Goal: Task Accomplishment & Management: Use online tool/utility

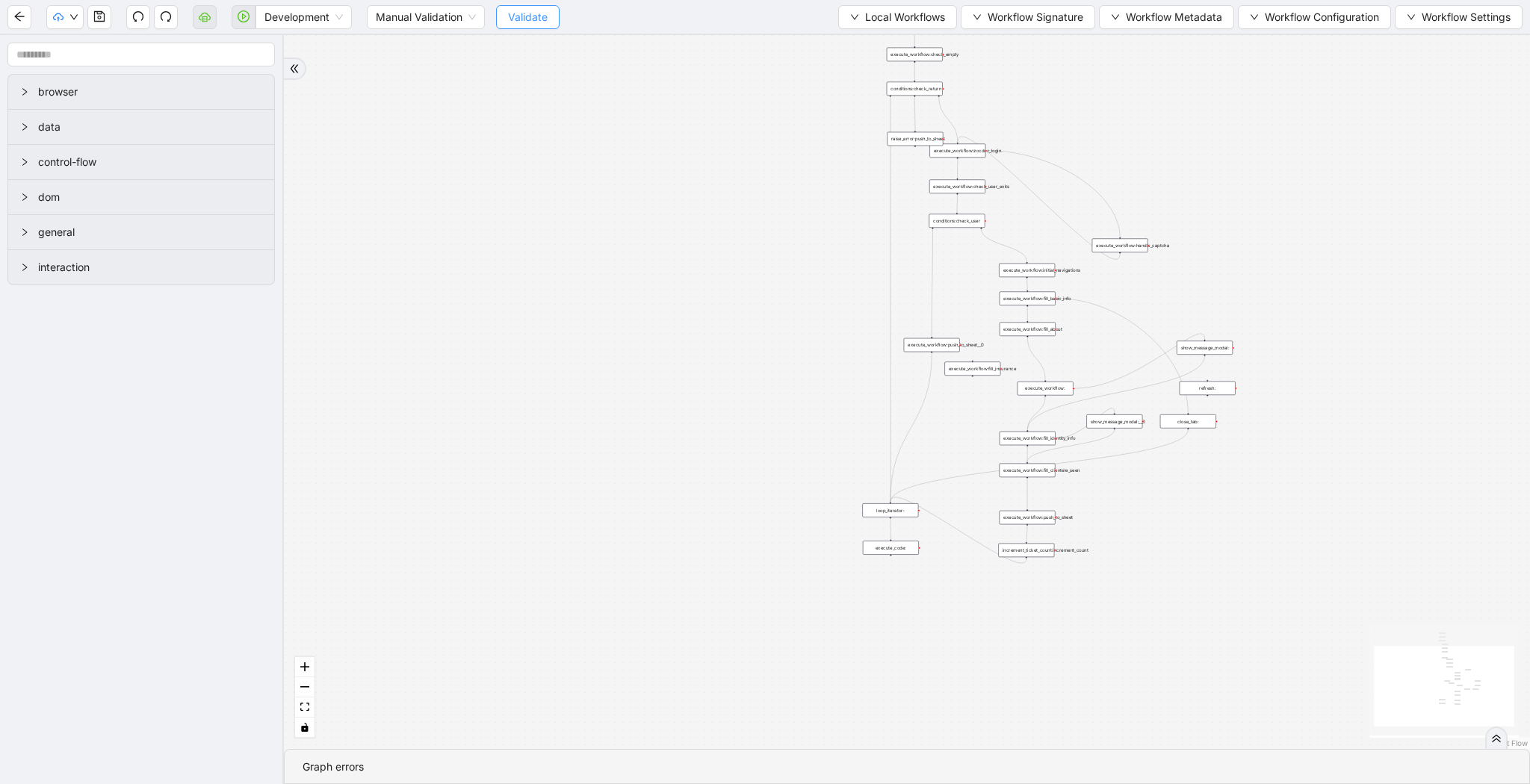
click at [509, 22] on span "Validate" at bounding box center [527, 17] width 39 height 16
drag, startPoint x: 239, startPoint y: 20, endPoint x: 348, endPoint y: 3, distance: 110.3
click at [239, 20] on icon "play-circle" at bounding box center [243, 16] width 12 height 12
click at [315, 20] on span "Development" at bounding box center [304, 17] width 79 height 22
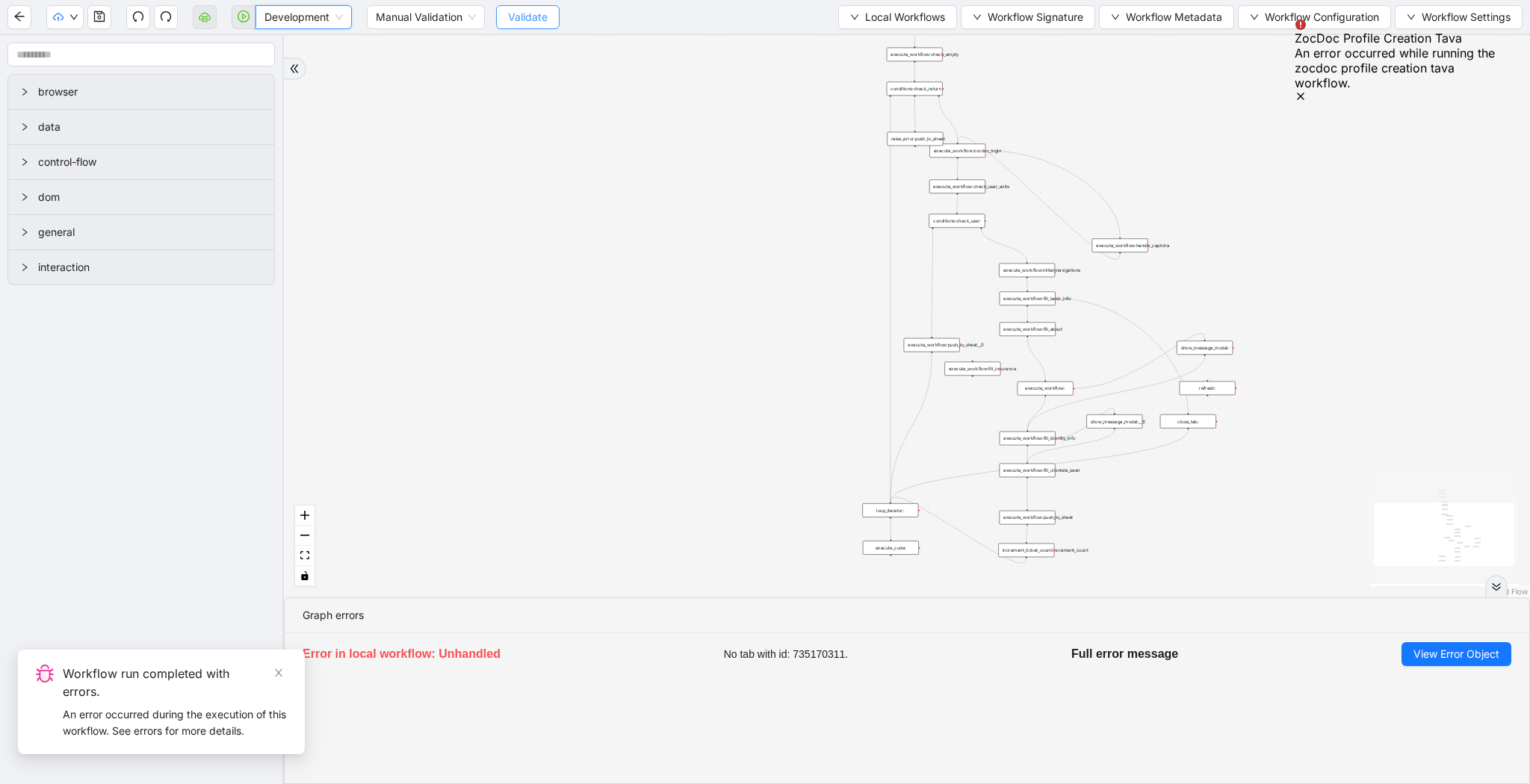
click at [539, 18] on span "Validate" at bounding box center [527, 17] width 39 height 16
click at [276, 15] on span "Development" at bounding box center [304, 17] width 79 height 22
click at [322, 10] on span "Development" at bounding box center [304, 17] width 79 height 22
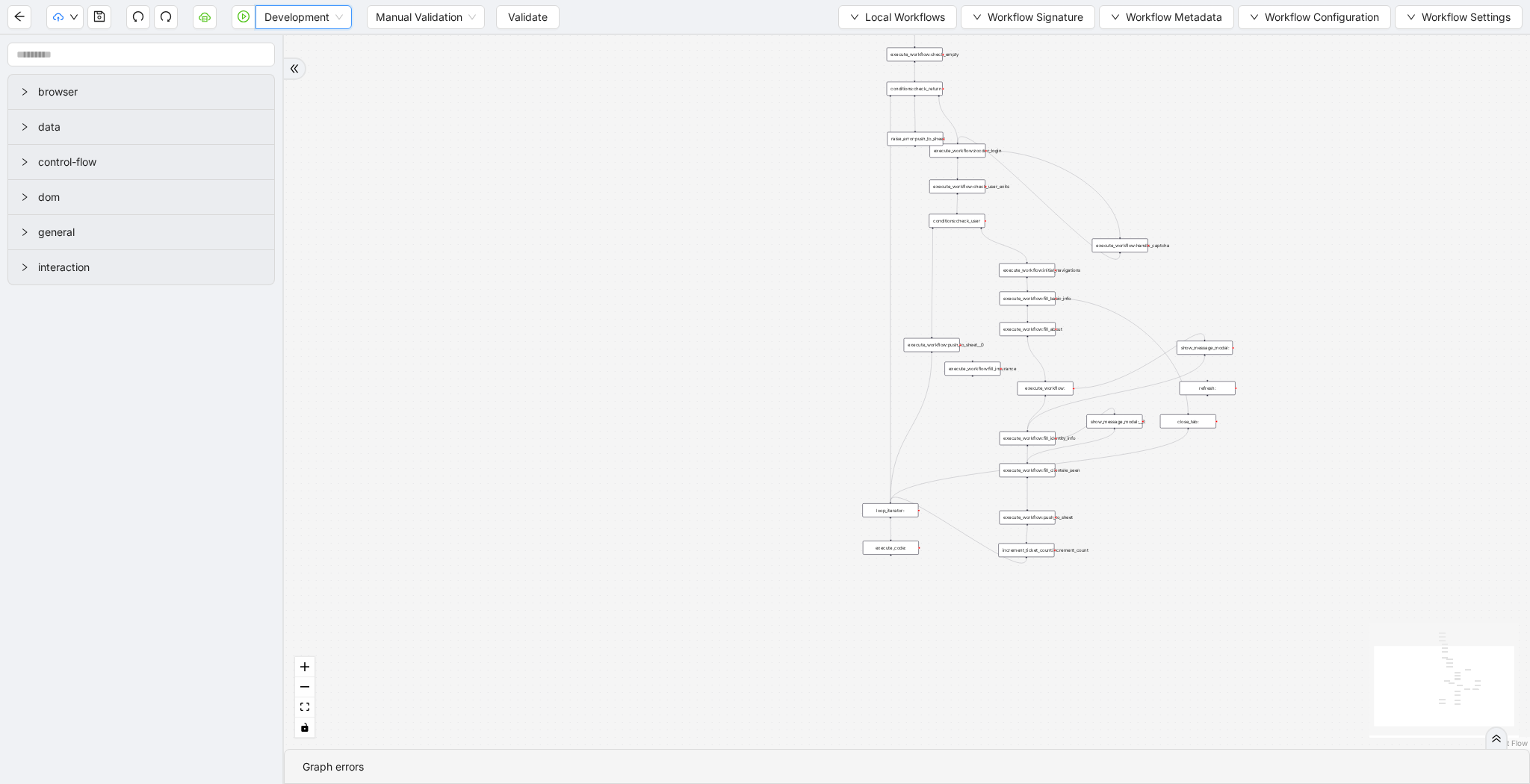
click at [322, 10] on span "Development" at bounding box center [304, 17] width 79 height 22
click at [320, 71] on div "Production" at bounding box center [303, 70] width 73 height 16
click at [515, 14] on span "Validate" at bounding box center [516, 17] width 39 height 16
click at [241, 15] on icon "play-circle" at bounding box center [243, 16] width 12 height 12
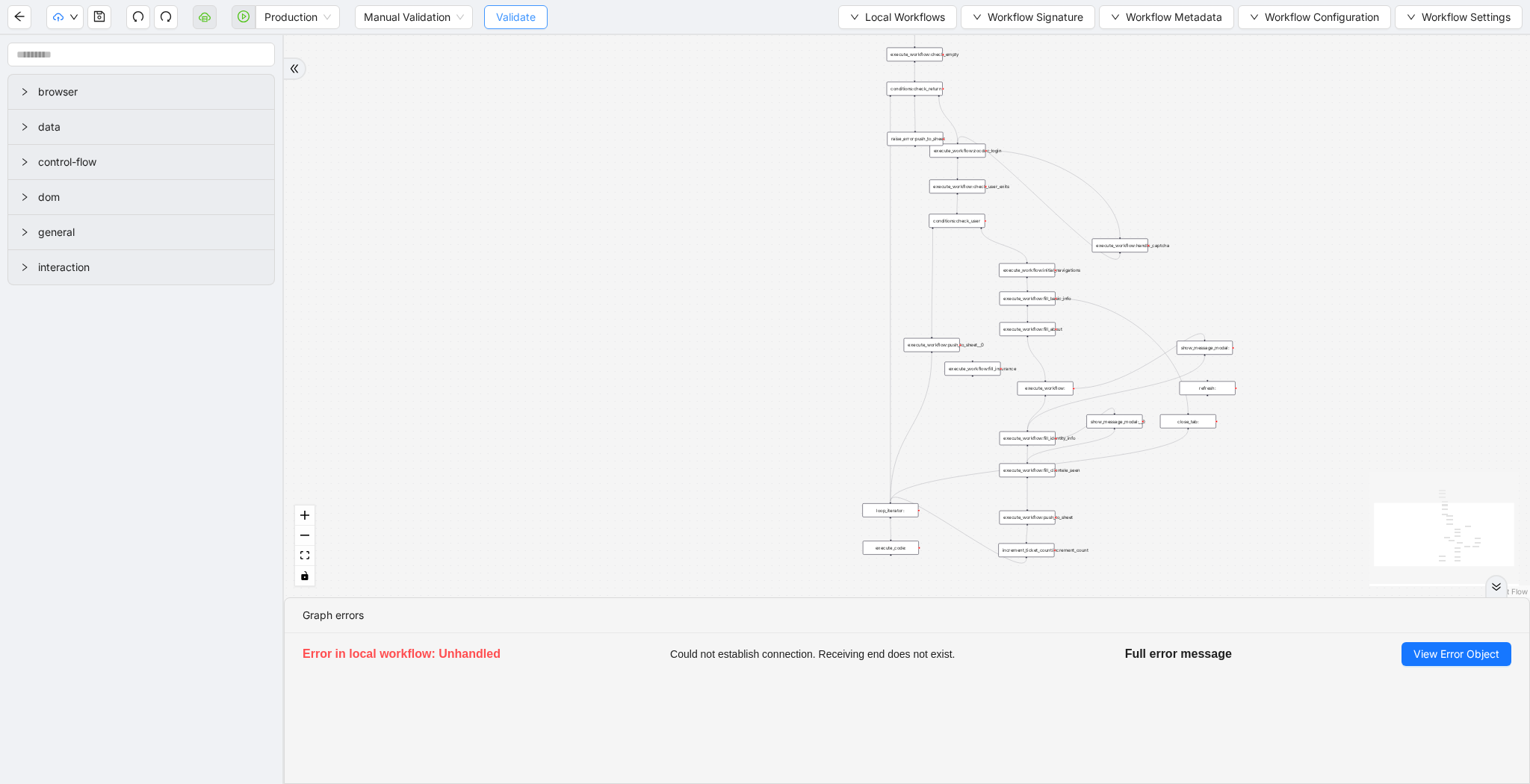
click at [523, 17] on span "Validate" at bounding box center [516, 17] width 39 height 16
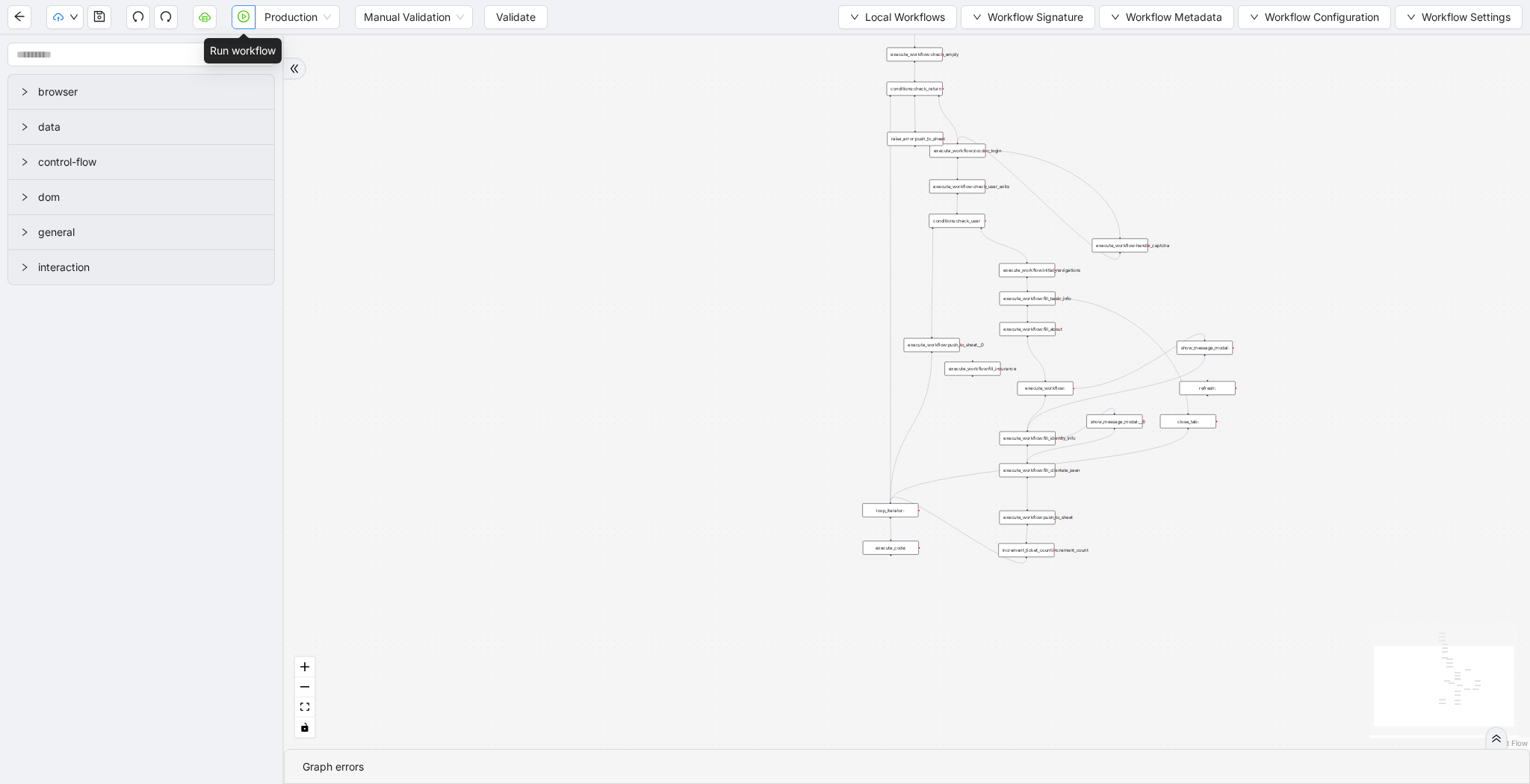
click at [248, 18] on icon "play-circle" at bounding box center [243, 16] width 12 height 12
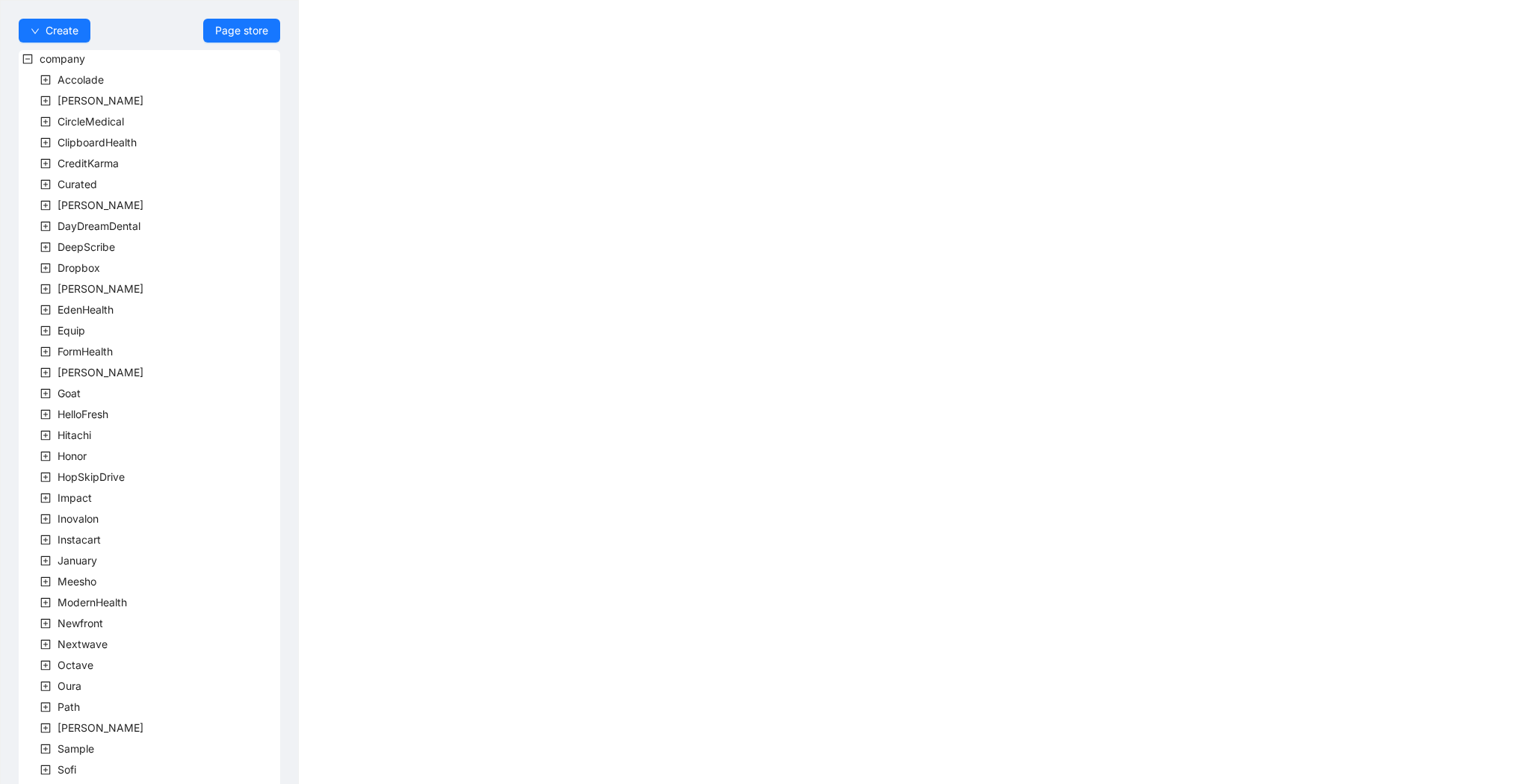
scroll to position [184, 0]
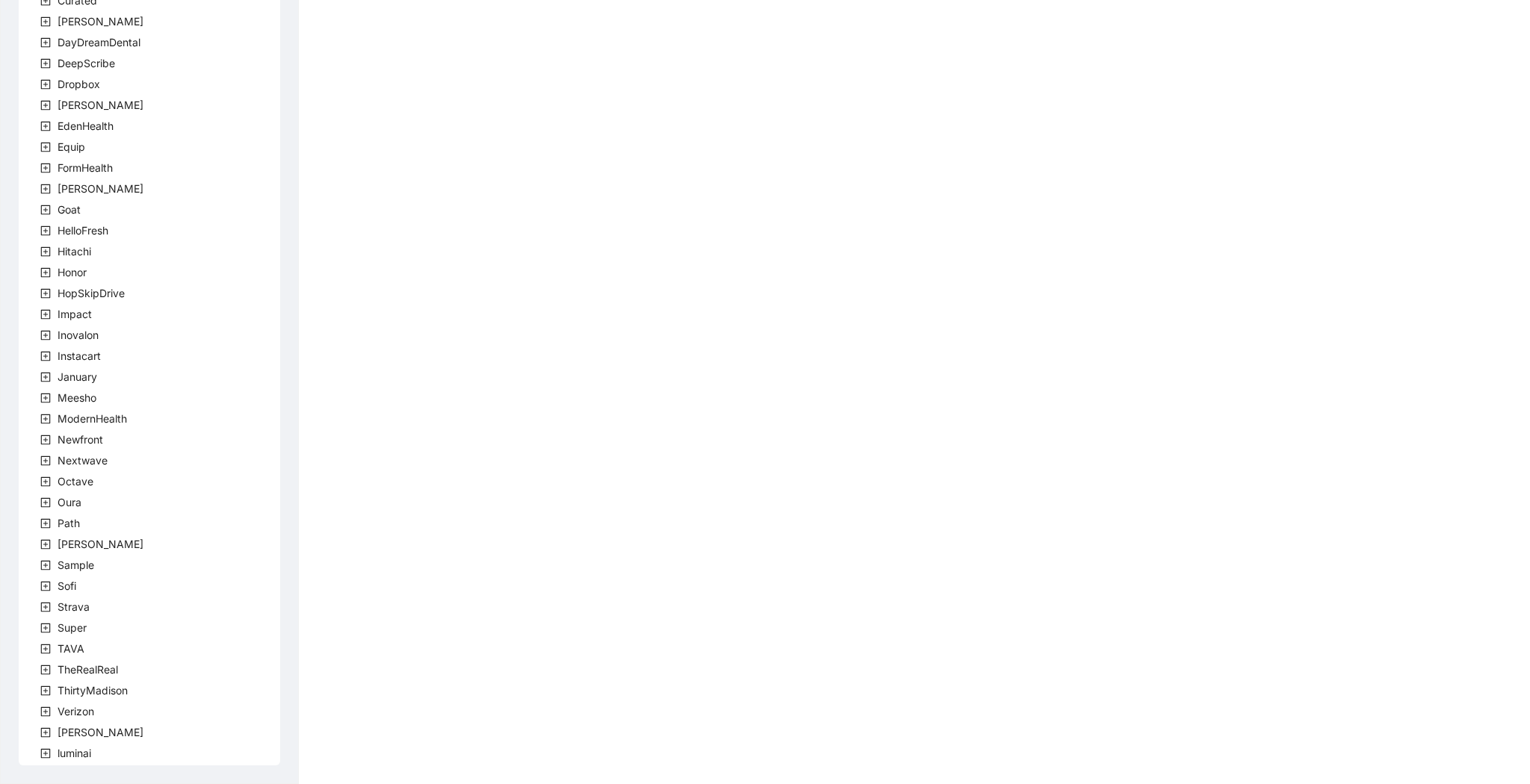
click at [43, 651] on icon "plus-square" at bounding box center [46, 649] width 11 height 11
click at [83, 661] on span "team" at bounding box center [88, 669] width 31 height 18
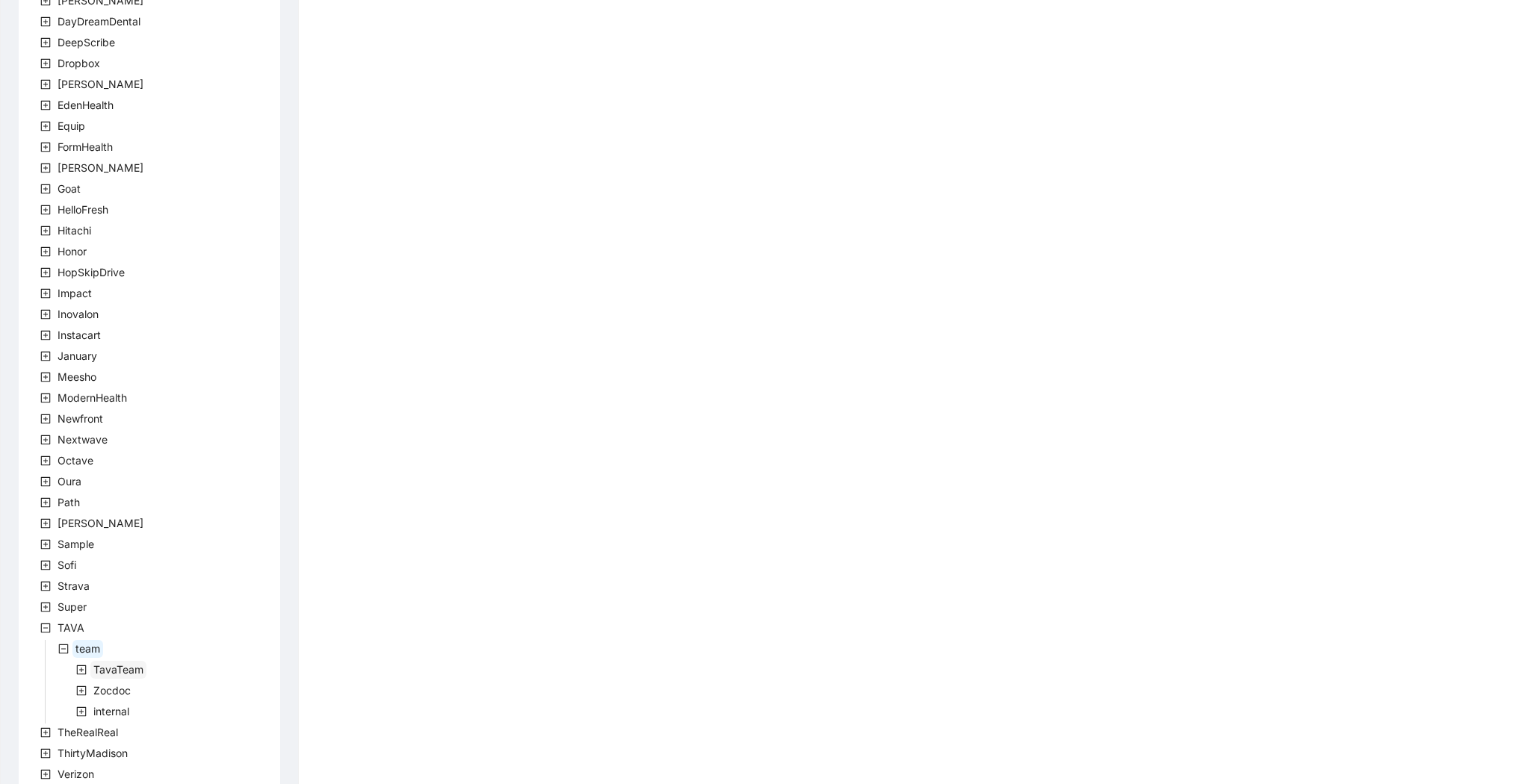
click at [127, 674] on span "TavaTeam" at bounding box center [118, 669] width 50 height 12
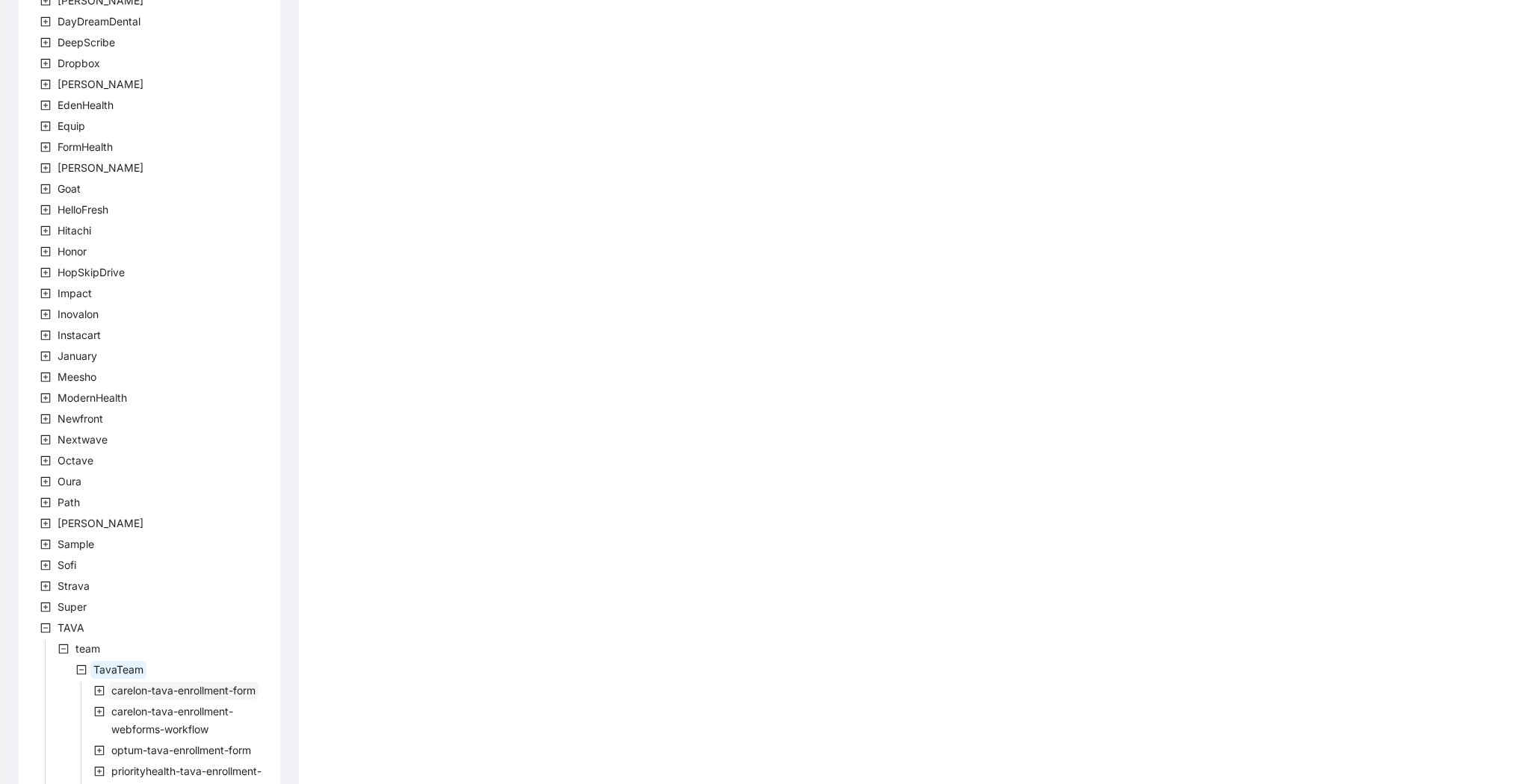
scroll to position [775, 0]
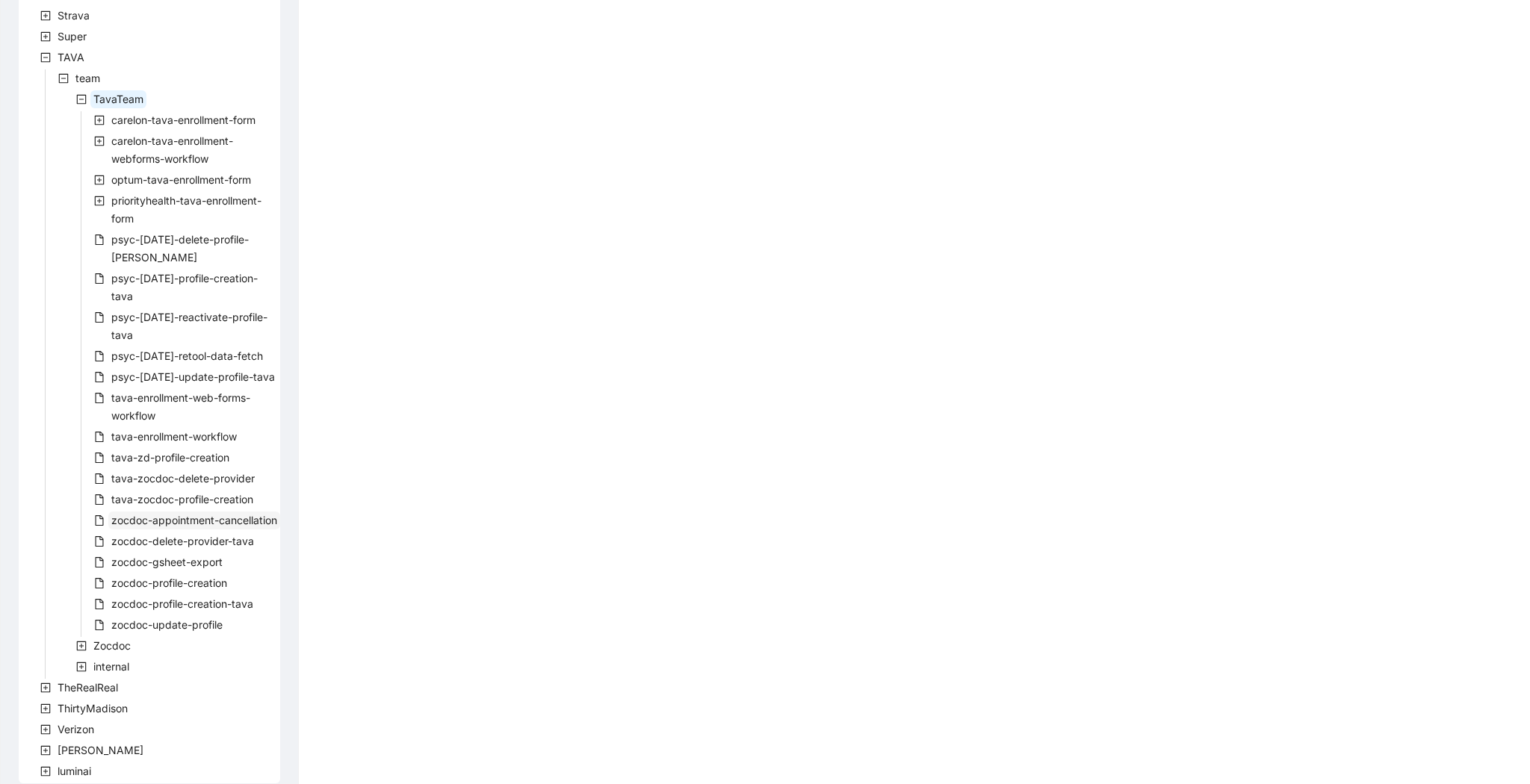
click at [190, 514] on span "zocdoc-appointment-cancellation" at bounding box center [194, 520] width 166 height 12
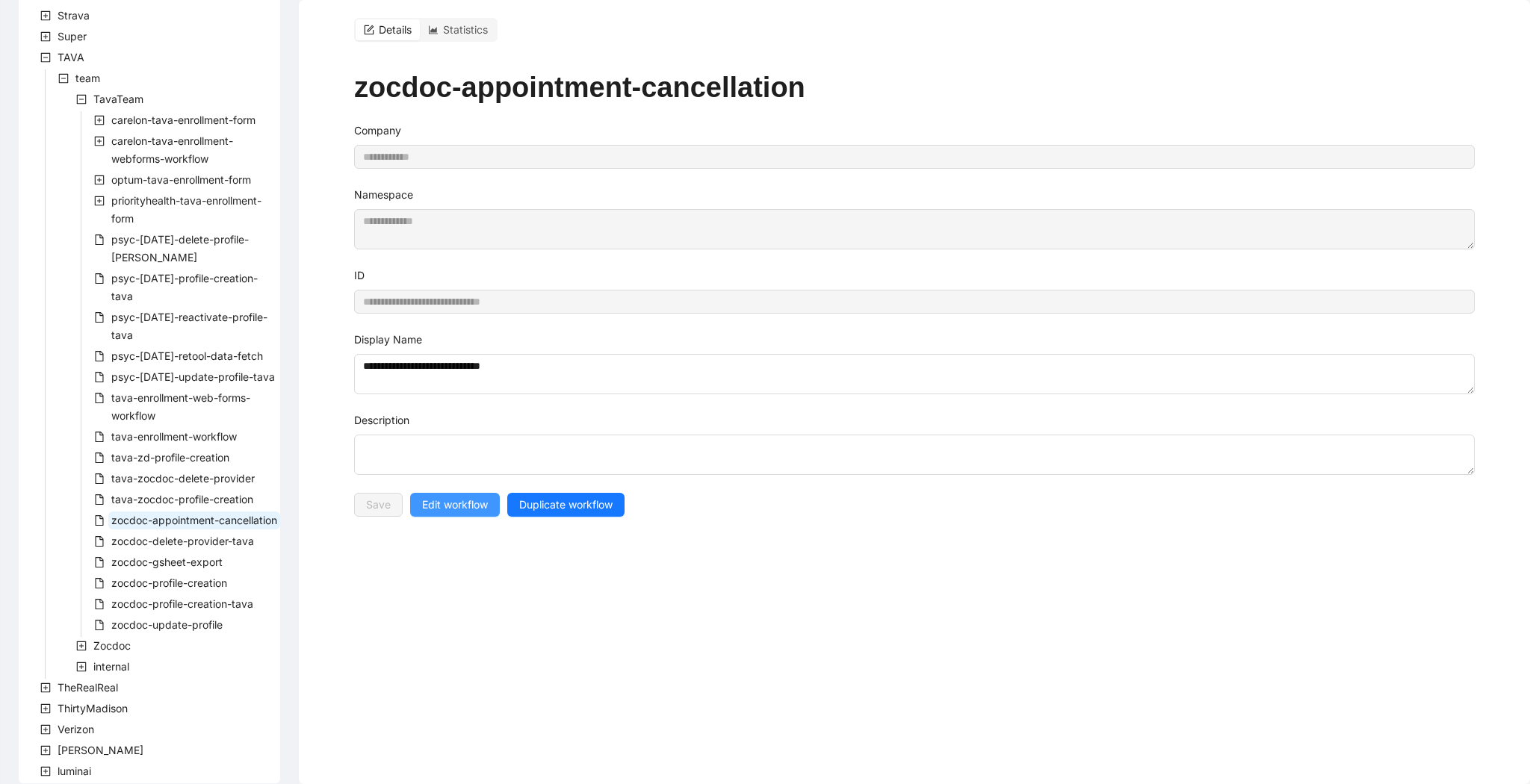
click at [461, 499] on span "Edit workflow" at bounding box center [455, 505] width 66 height 16
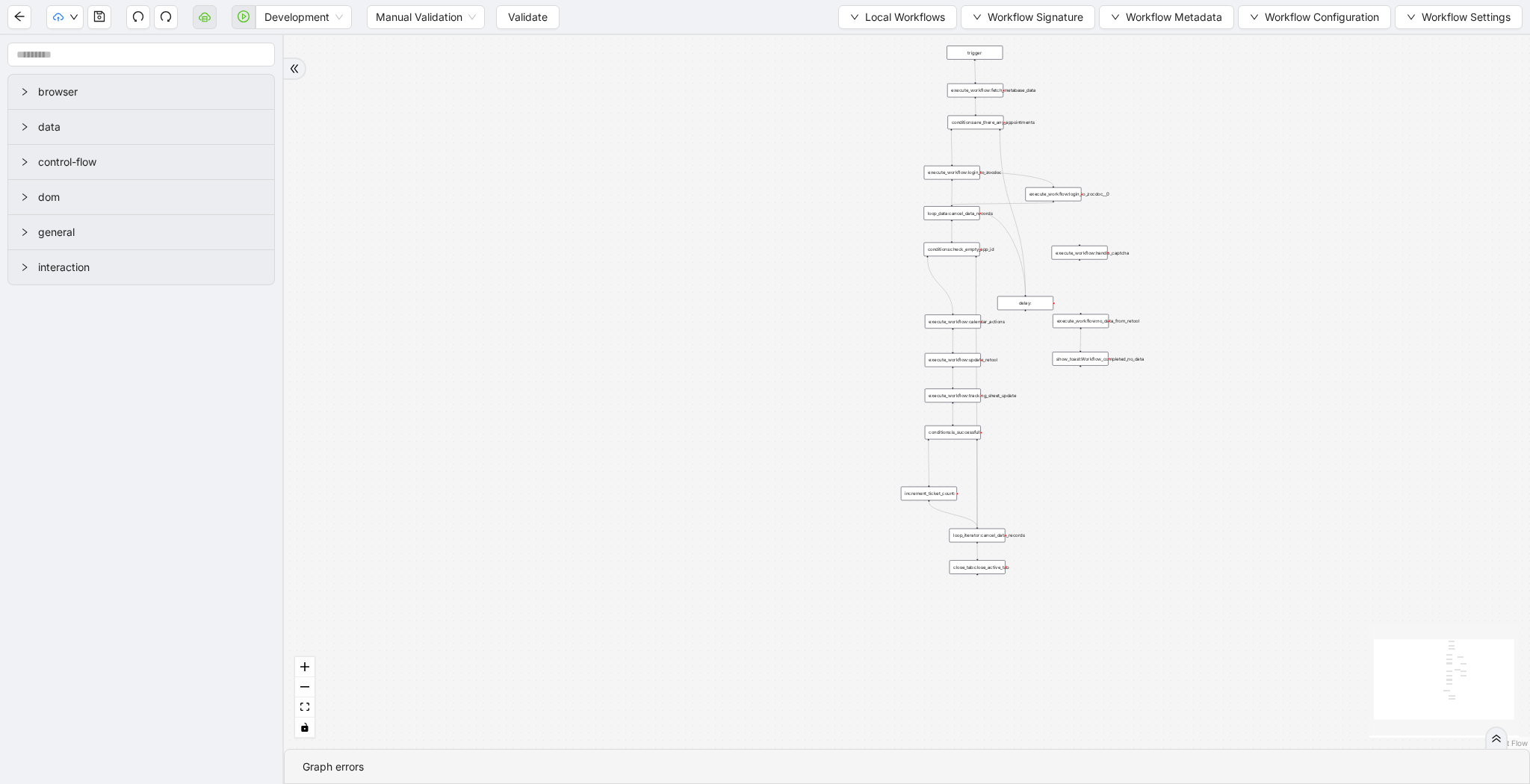
drag, startPoint x: 803, startPoint y: 137, endPoint x: 739, endPoint y: 262, distance: 140.4
click at [692, 312] on div "trigger execute_workflow:fetch_metabase_data execute_workflow:login_to_zocdoc e…" at bounding box center [907, 391] width 1246 height 714
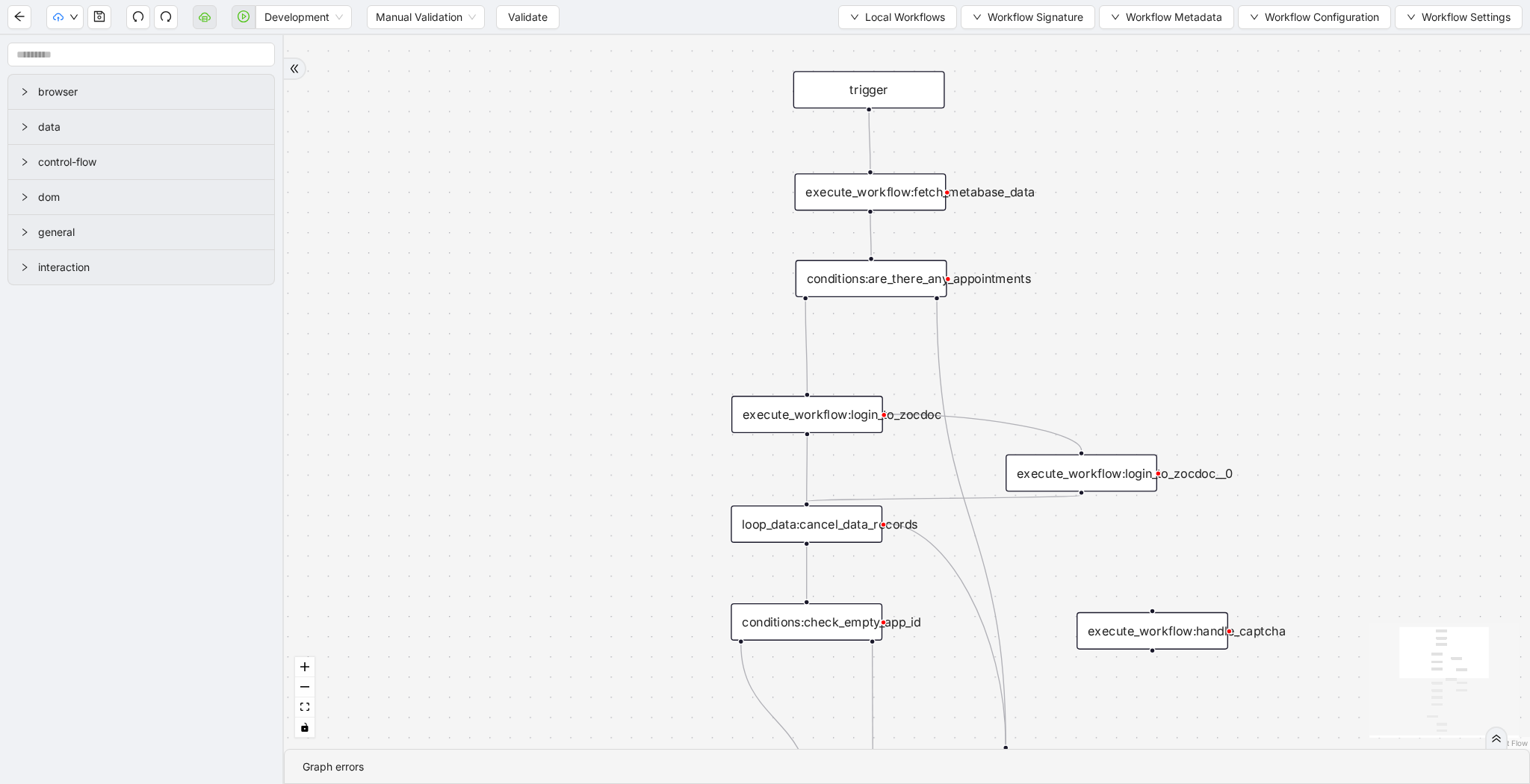
drag, startPoint x: 752, startPoint y: 262, endPoint x: 626, endPoint y: 266, distance: 126.1
click at [619, 266] on div "trigger execute_workflow:fetch_metabase_data execute_workflow:login_to_zocdoc e…" at bounding box center [907, 391] width 1246 height 714
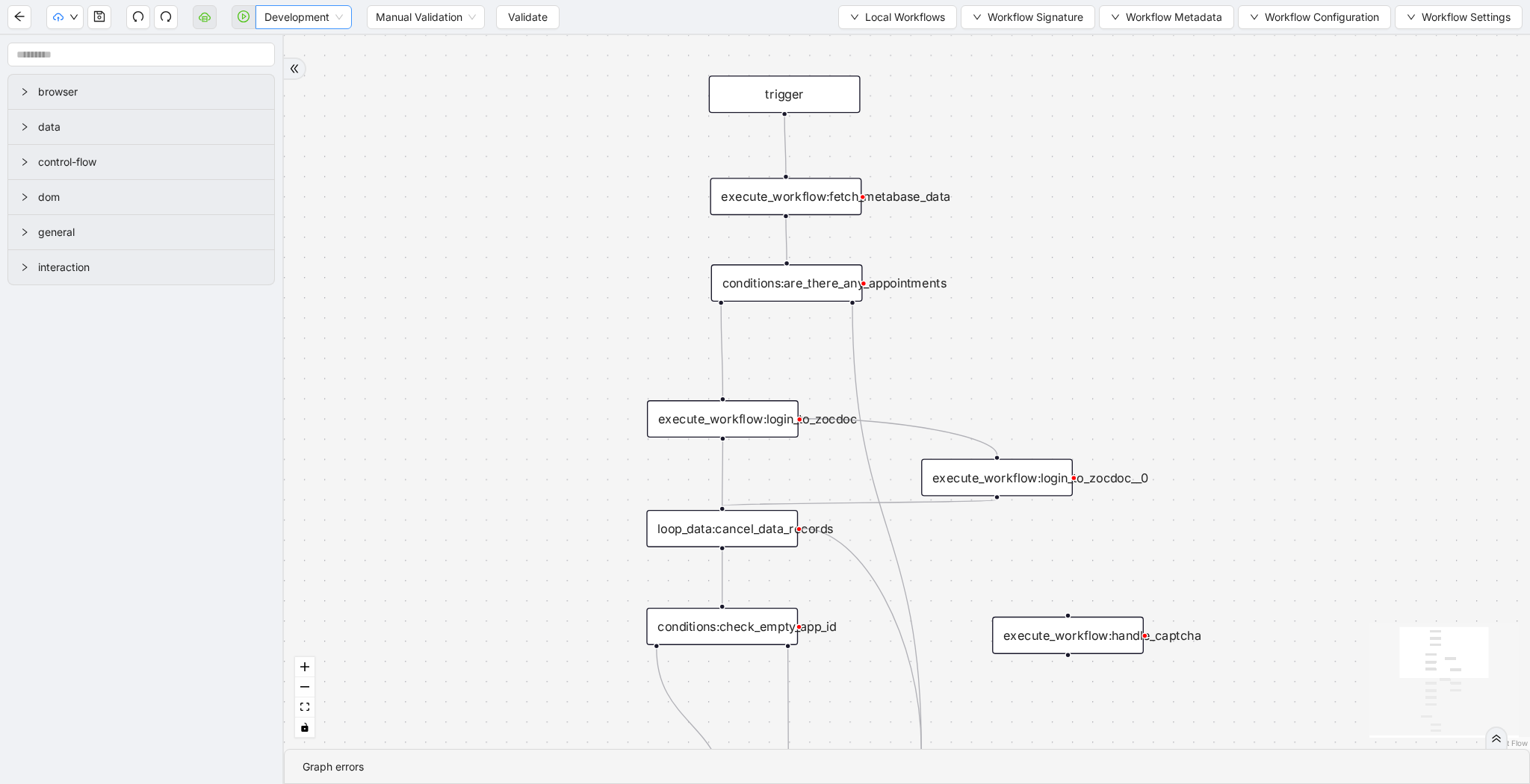
click at [276, 17] on span "Development" at bounding box center [304, 17] width 79 height 22
click at [276, 63] on div "Production" at bounding box center [303, 70] width 73 height 16
click at [509, 25] on button "Validate" at bounding box center [516, 17] width 63 height 24
click at [245, 18] on icon "play-circle" at bounding box center [243, 16] width 12 height 12
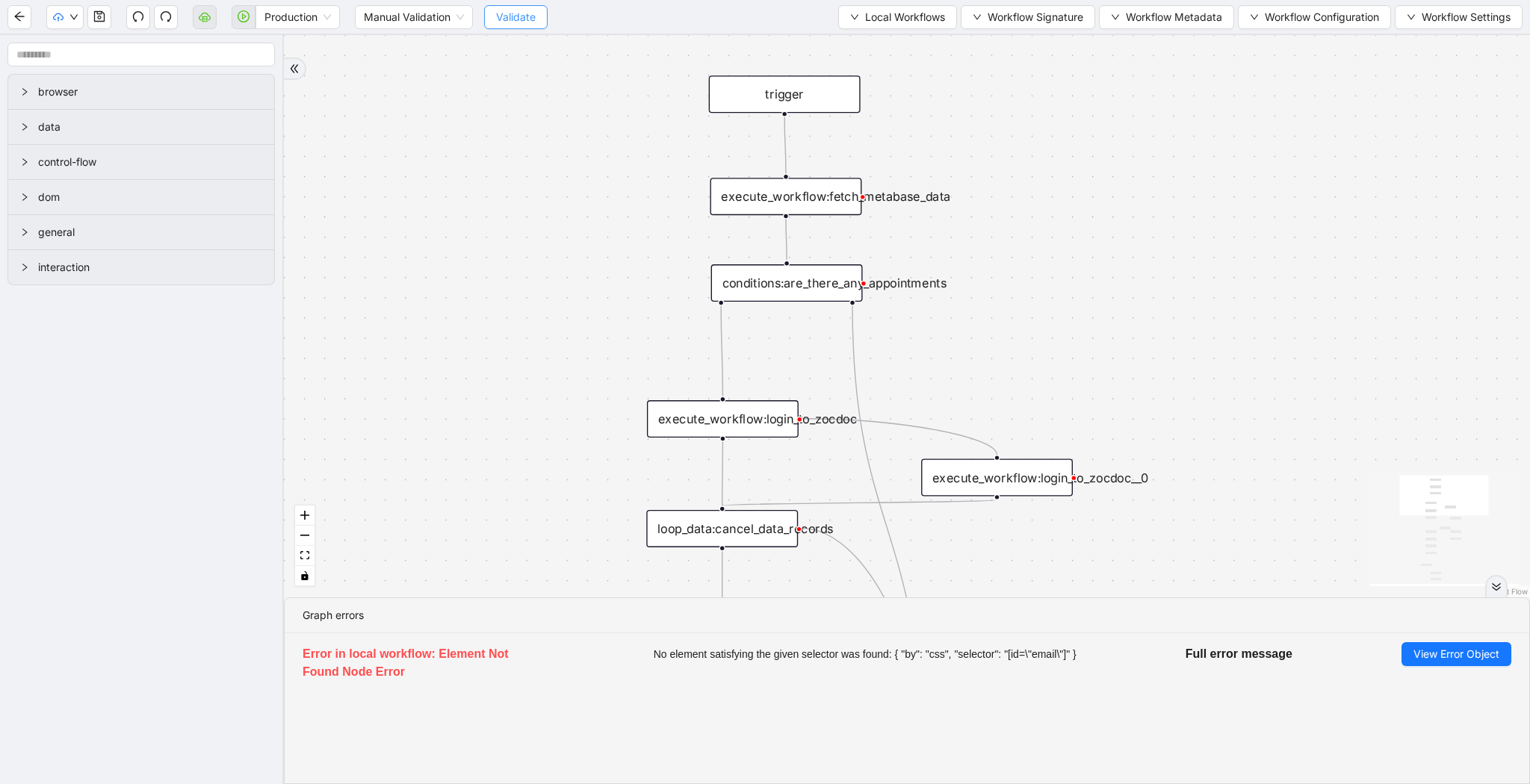
click at [515, 19] on span "Validate" at bounding box center [516, 17] width 39 height 16
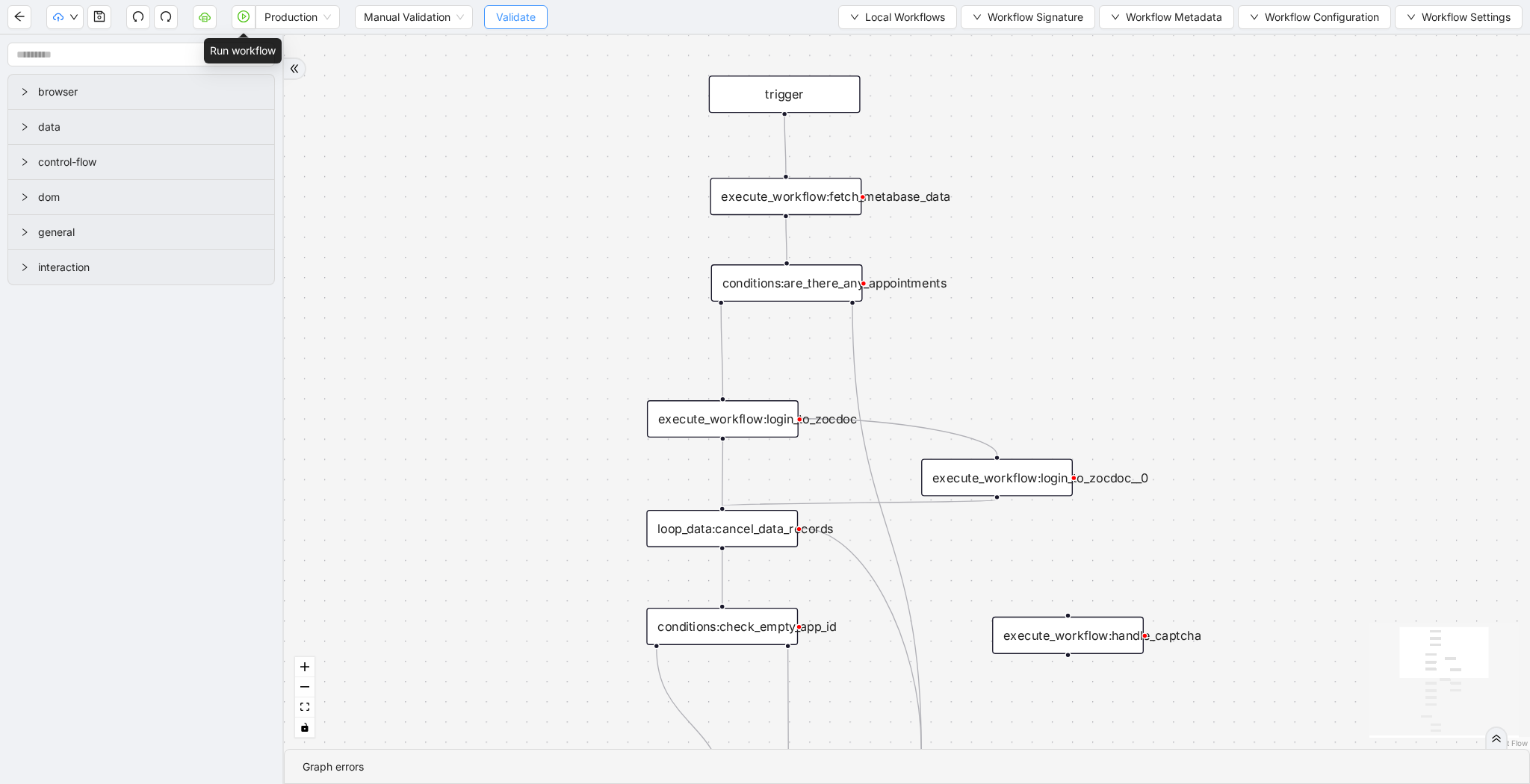
click at [239, 16] on icon "play-circle" at bounding box center [243, 16] width 12 height 12
click at [245, 22] on icon "play-circle" at bounding box center [243, 16] width 12 height 12
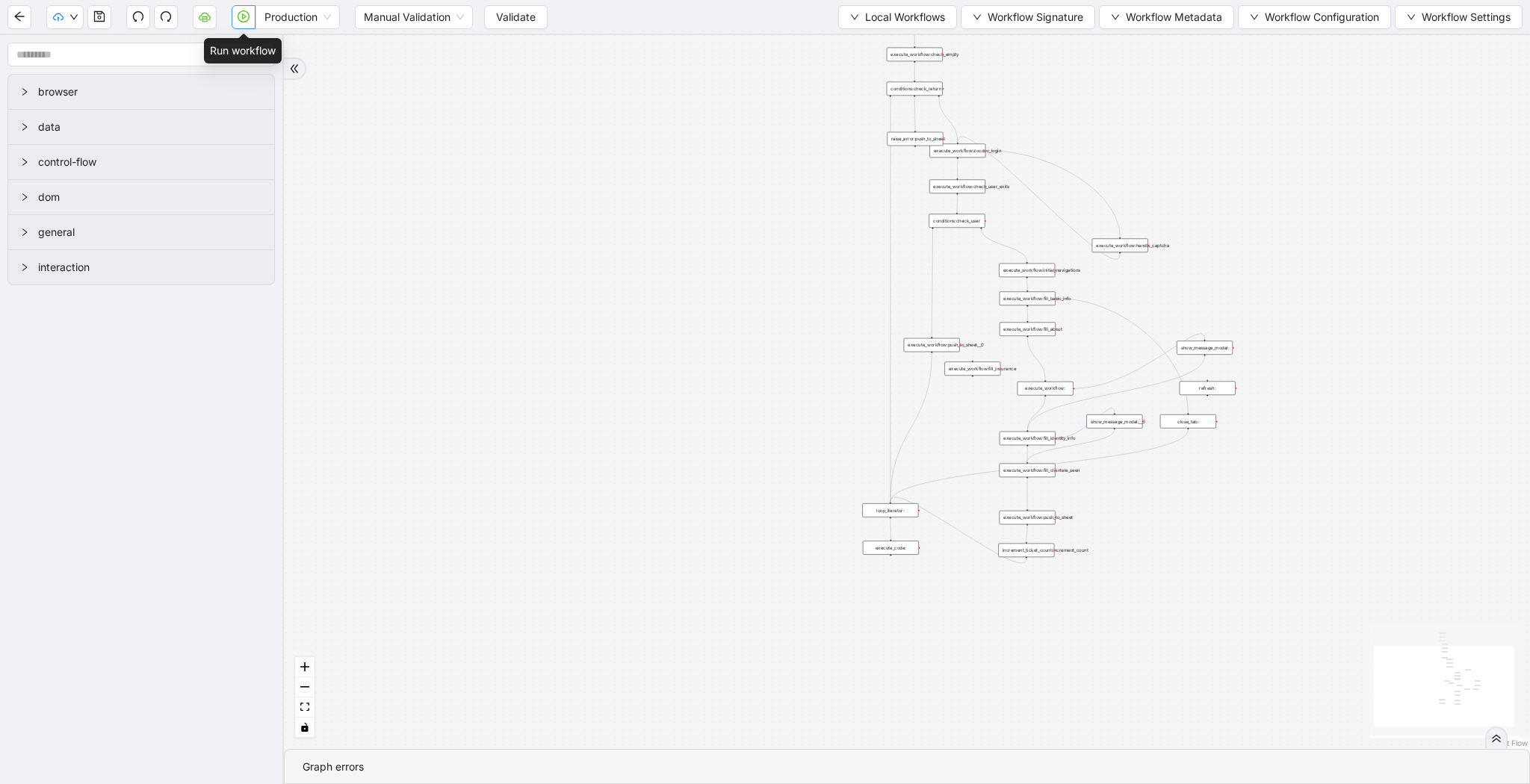
click at [245, 20] on icon "play-circle" at bounding box center [243, 16] width 12 height 12
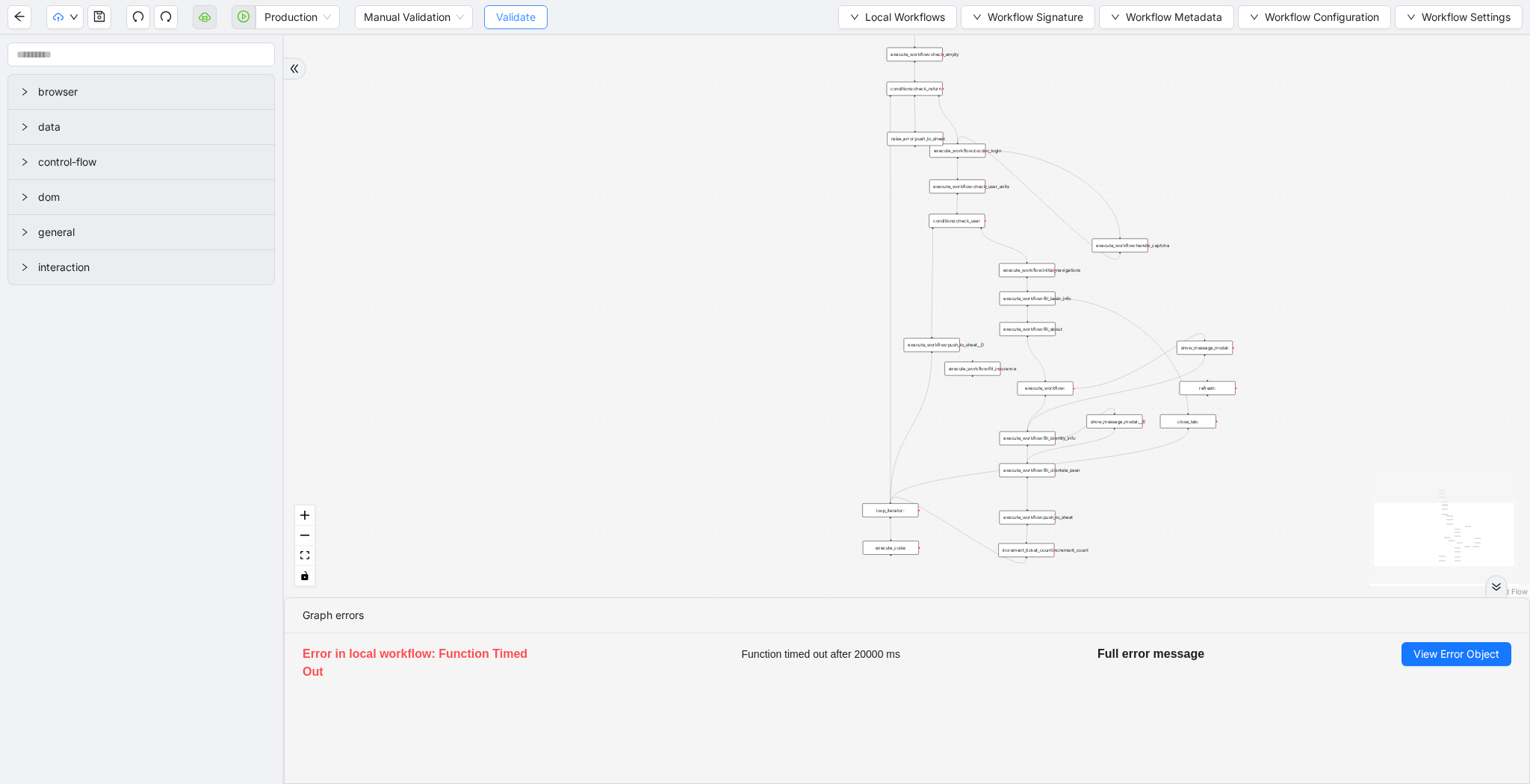
click at [507, 8] on button "Validate" at bounding box center [516, 17] width 63 height 24
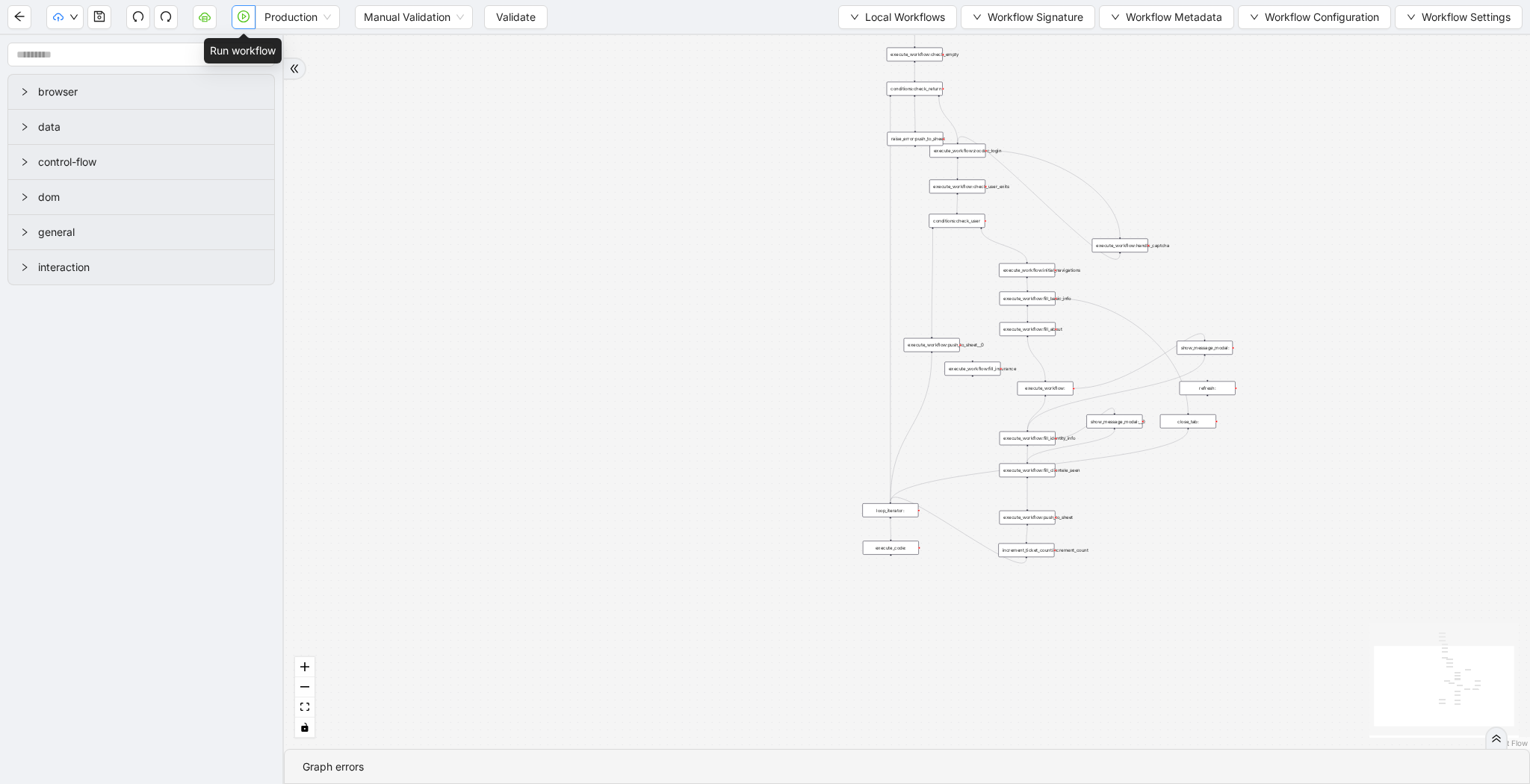
click at [240, 18] on icon "play-circle" at bounding box center [243, 16] width 12 height 12
